Goal: Task Accomplishment & Management: Use online tool/utility

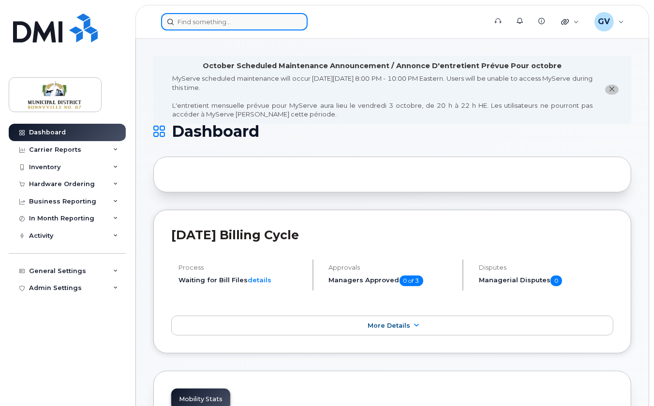
click at [242, 19] on input at bounding box center [234, 21] width 147 height 17
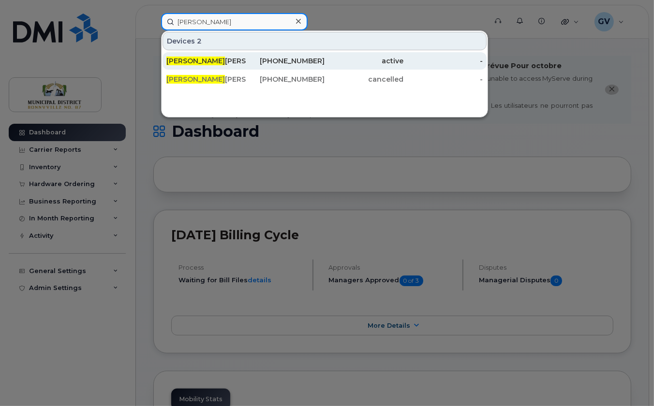
type input "gerry"
click at [198, 61] on div "Gerry Valenzuela" at bounding box center [205, 61] width 79 height 10
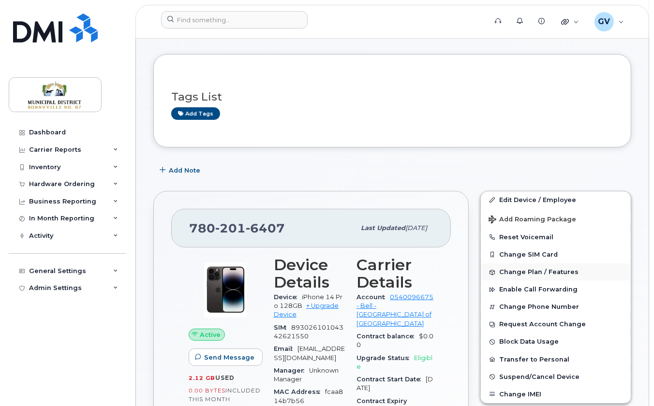
scroll to position [102, 0]
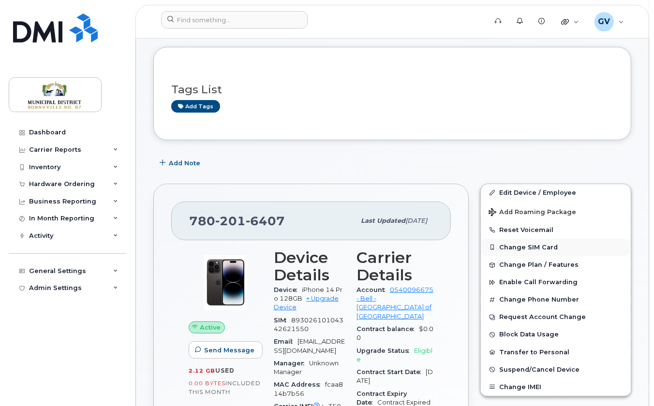
click at [536, 256] on button "Change SIM Card" at bounding box center [556, 247] width 150 height 17
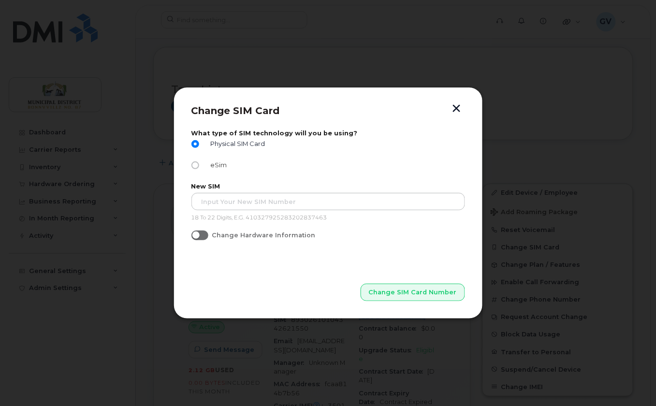
click at [197, 164] on input "eSim" at bounding box center [196, 166] width 8 height 8
radio input "true"
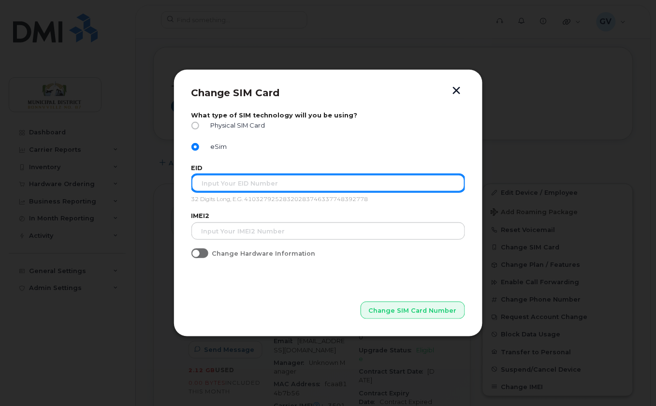
click at [214, 185] on input "text" at bounding box center [329, 183] width 274 height 17
paste input "89049032020008885500231286561237"
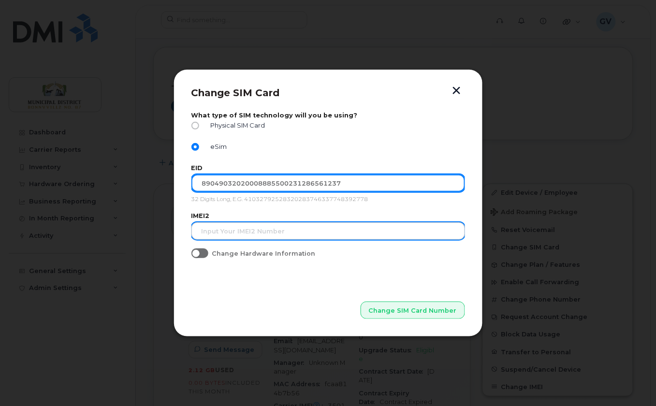
type input "89049032020008885500231286561237"
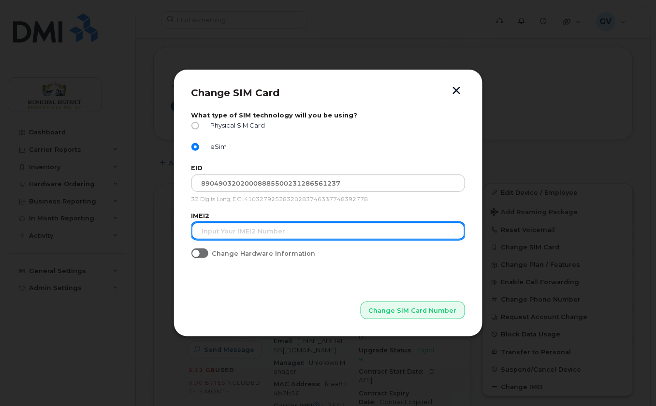
click at [247, 227] on input "text" at bounding box center [329, 231] width 274 height 17
paste input "354804861525472"
type input "354804861525472"
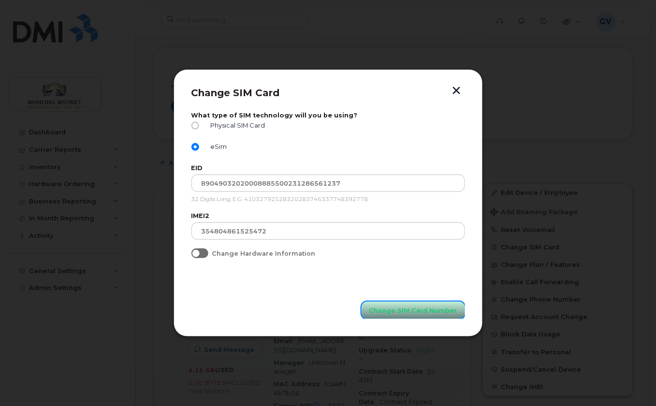
click at [393, 308] on span "Change SIM Card Number" at bounding box center [414, 310] width 88 height 9
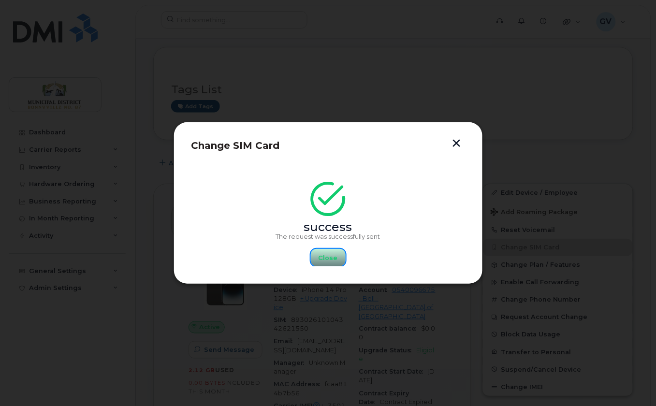
click at [329, 258] on span "Close" at bounding box center [328, 257] width 19 height 9
